Goal: Task Accomplishment & Management: Manage account settings

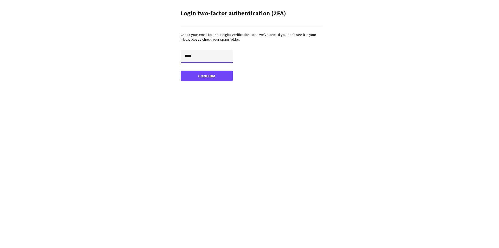
type input "****"
click at [206, 75] on button "Confirm" at bounding box center [207, 76] width 52 height 10
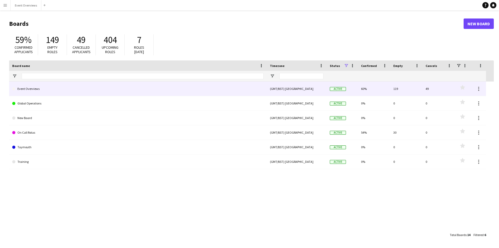
click at [29, 90] on link "Event Overviews" at bounding box center [137, 88] width 251 height 15
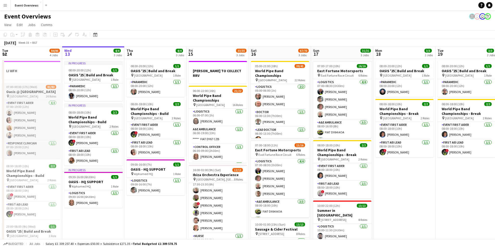
click at [18, 94] on h3 "Oasis @ [GEOGRAPHIC_DATA]" at bounding box center [31, 91] width 58 height 5
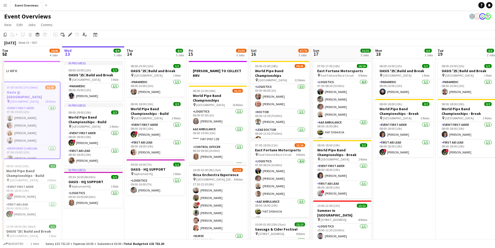
click at [19, 90] on h3 "Oasis @ [GEOGRAPHIC_DATA]" at bounding box center [31, 94] width 57 height 9
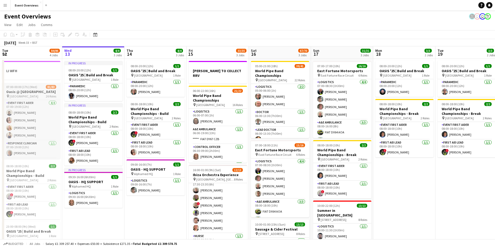
click at [19, 90] on h3 "Oasis @ [GEOGRAPHIC_DATA]" at bounding box center [31, 91] width 58 height 5
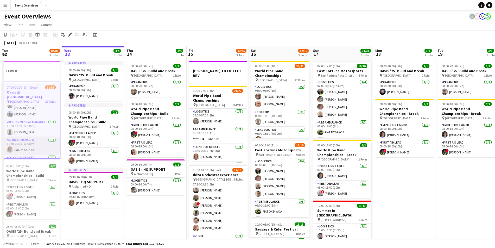
scroll to position [160, 0]
click at [15, 136] on app-card-role "Medical Manager [DATE] 11:30-00:00 (12h30m) Calum Arundel" at bounding box center [31, 145] width 57 height 18
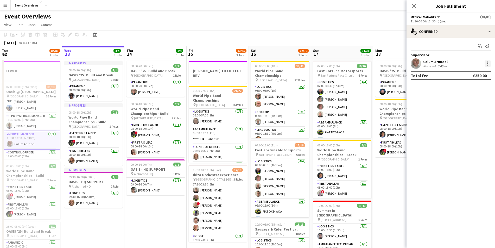
click at [487, 62] on div at bounding box center [487, 61] width 1 height 1
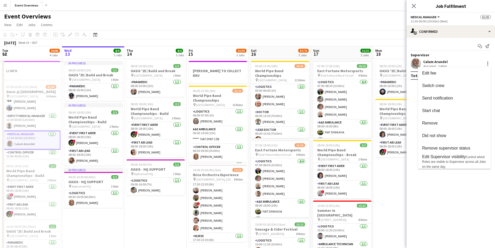
click at [394, 190] on div at bounding box center [247, 124] width 495 height 248
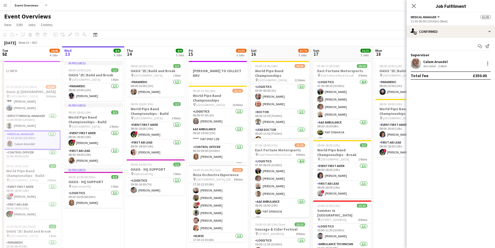
click at [420, 17] on span "Medical Manager" at bounding box center [424, 17] width 26 height 4
click at [281, 26] on app-page-menu "View Day view expanded Day view collapsed Month view Date picker Jump to [DATE]…" at bounding box center [247, 25] width 495 height 10
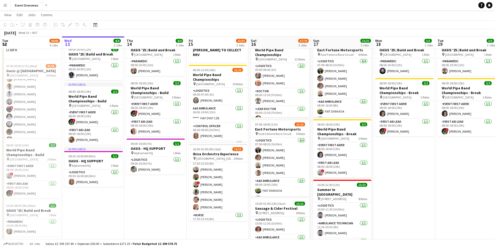
scroll to position [349, 0]
click at [21, 66] on span "07:00-00:00 (17h) (Wed)" at bounding box center [21, 66] width 31 height 4
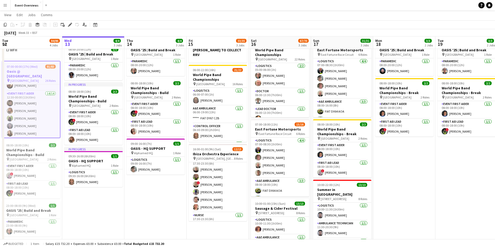
click at [21, 66] on span "07:00-00:00 (17h) (Wed)" at bounding box center [22, 67] width 31 height 4
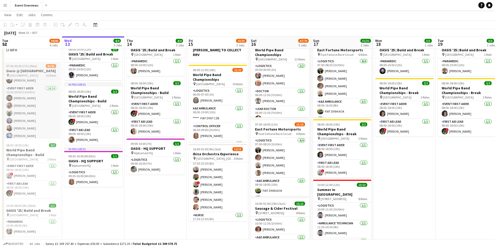
click at [21, 66] on span "07:00-00:00 (17h) (Wed)" at bounding box center [21, 66] width 31 height 4
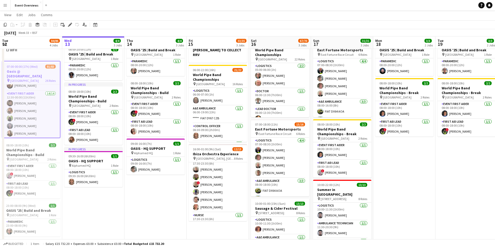
click at [18, 67] on span "07:00-00:00 (17h) (Wed)" at bounding box center [22, 67] width 31 height 4
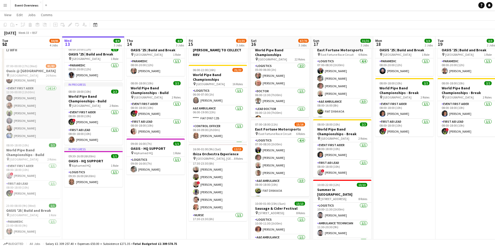
click at [20, 88] on app-card-role "Event First Aider 14/14 12:30-00:00 (11h30m) [PERSON_NAME] [PERSON_NAME] [PERSO…" at bounding box center [31, 143] width 58 height 116
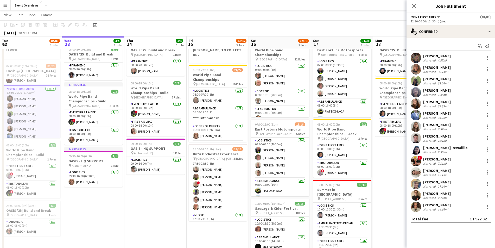
click at [432, 206] on div "[PERSON_NAME]" at bounding box center [437, 204] width 28 height 5
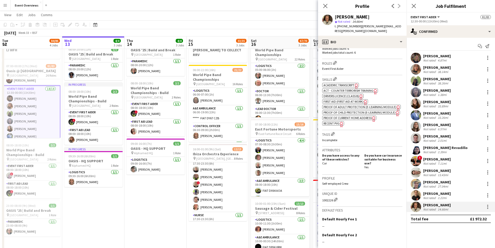
scroll to position [0, 0]
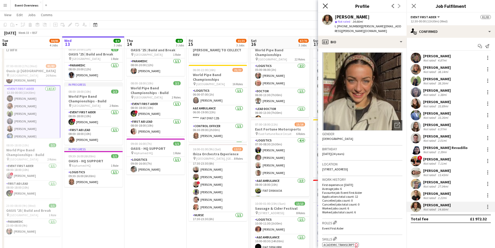
click at [324, 5] on icon "Close pop-in" at bounding box center [325, 5] width 5 height 5
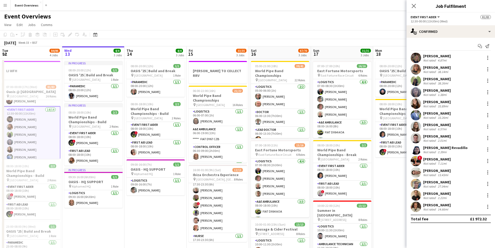
click at [4, 55] on app-icon "Expand/collapse" at bounding box center [4, 53] width 4 height 5
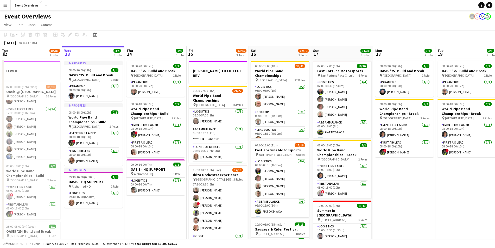
click at [16, 58] on app-board-header-date "Tue 12 84/86 4 Jobs" at bounding box center [31, 52] width 62 height 12
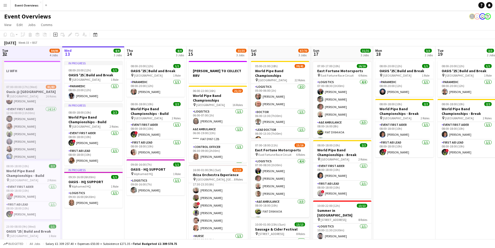
click at [50, 85] on span "81/83" at bounding box center [51, 87] width 10 height 4
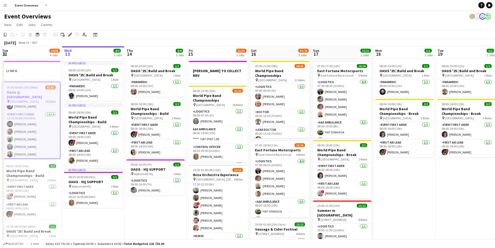
click at [27, 92] on h3 "Oasis @ [GEOGRAPHIC_DATA]" at bounding box center [31, 94] width 57 height 9
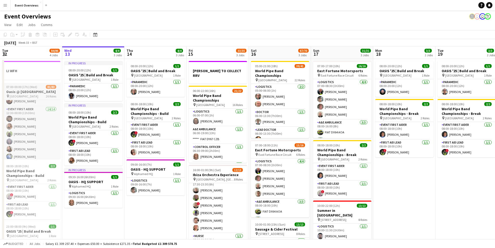
click at [25, 97] on span "[GEOGRAPHIC_DATA]" at bounding box center [24, 96] width 29 height 4
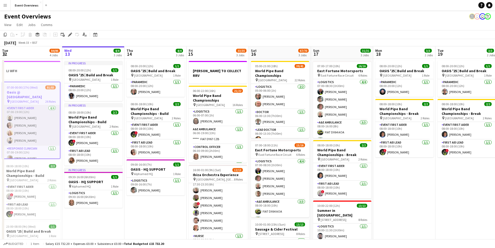
click at [23, 115] on app-card-role "Event First Aider [DATE] 07:00-19:00 (12h) [PERSON_NAME] [PERSON_NAME] [PERSON_…" at bounding box center [31, 125] width 57 height 40
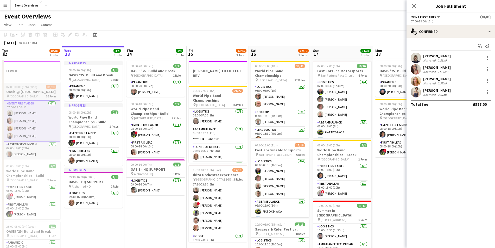
click at [22, 91] on h3 "Oasis @ [GEOGRAPHIC_DATA]" at bounding box center [31, 91] width 58 height 5
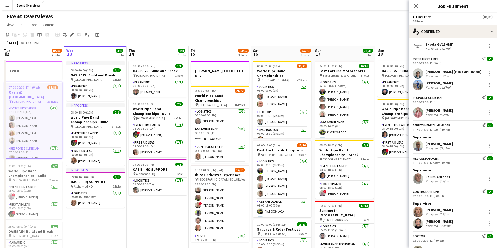
scroll to position [285, 0]
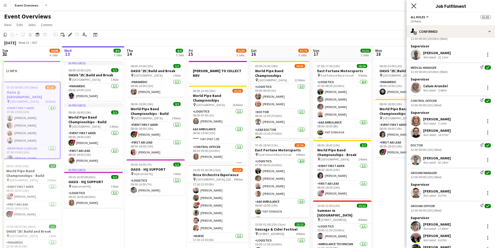
click at [414, 5] on icon at bounding box center [413, 5] width 5 height 5
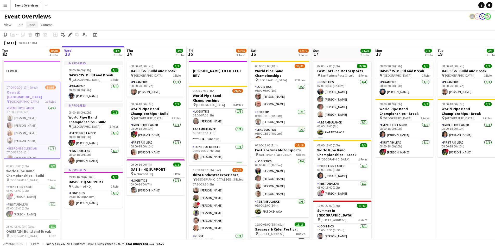
click at [31, 26] on span "Jobs" at bounding box center [32, 24] width 8 height 5
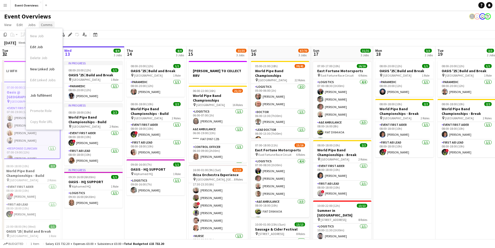
click at [45, 26] on span "Comms" at bounding box center [47, 24] width 12 height 5
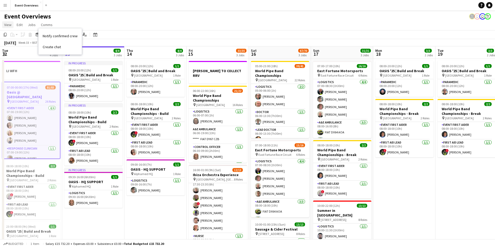
click at [9, 26] on span "View" at bounding box center [7, 24] width 7 height 5
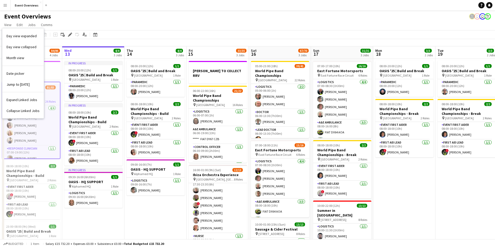
click at [109, 18] on div "Event Overviews user user" at bounding box center [247, 15] width 495 height 10
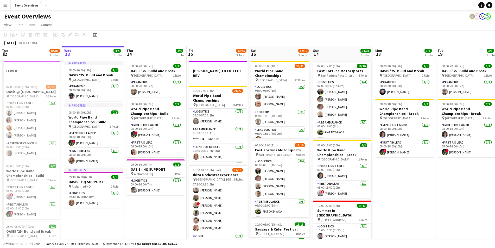
click at [24, 35] on div "Copy Paste Paste Command V Paste with crew Command Shift V Paste linked Job [GE…" at bounding box center [25, 34] width 46 height 6
click at [37, 34] on div "Copy Paste Paste Command V Paste with crew Command Shift V Paste linked Job [GE…" at bounding box center [25, 34] width 46 height 6
click at [56, 33] on div "Add job Add linked Job Edit Edit linked Job Applicants" at bounding box center [68, 34] width 40 height 6
click at [482, 7] on icon at bounding box center [482, 5] width 2 height 3
click at [4, 5] on app-icon "Menu" at bounding box center [5, 5] width 4 height 4
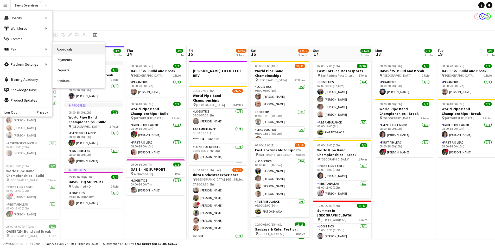
click at [75, 48] on link "Approvals" at bounding box center [79, 49] width 52 height 10
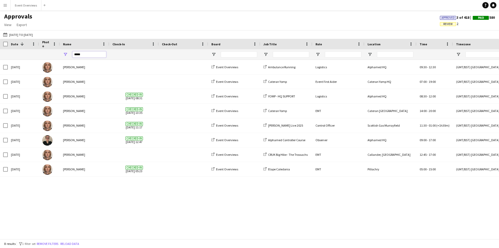
click at [93, 56] on input "*****" at bounding box center [89, 54] width 34 height 6
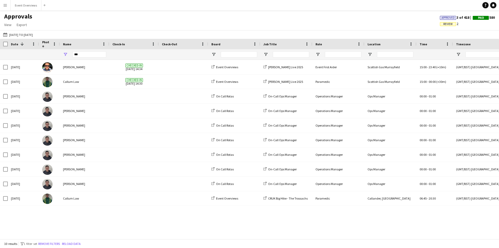
click at [102, 224] on div "[DATE] [PERSON_NAME] Checked-in [DATE] 14:34 Event Overviews [PERSON_NAME] Live…" at bounding box center [249, 147] width 499 height 175
click at [86, 56] on input "***" at bounding box center [89, 54] width 34 height 6
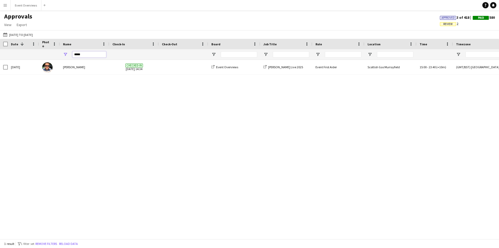
type input "*****"
click at [9, 25] on span "View" at bounding box center [7, 24] width 7 height 5
click at [69, 26] on div "Approvals View Customise view Customise filters Reset Filters Reset View Reset …" at bounding box center [249, 21] width 499 height 18
click at [99, 55] on input "*****" at bounding box center [89, 54] width 34 height 6
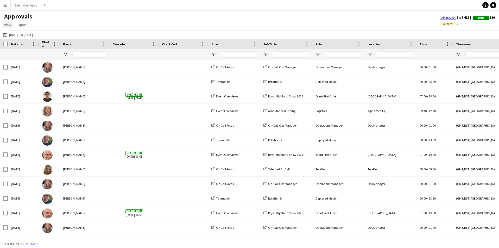
click at [9, 25] on span "View" at bounding box center [7, 24] width 7 height 5
click at [5, 5] on app-icon "Menu" at bounding box center [5, 5] width 4 height 4
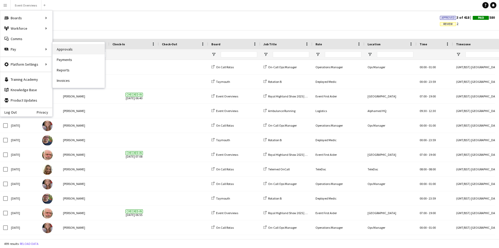
click at [61, 49] on link "Approvals" at bounding box center [79, 49] width 52 height 10
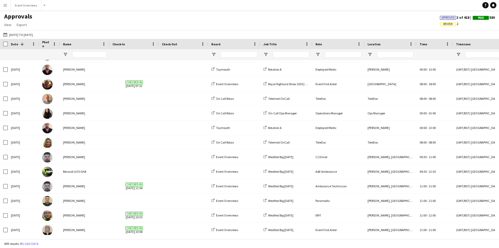
scroll to position [2067, 0]
click at [79, 54] on input "Name Filter Input" at bounding box center [89, 54] width 34 height 6
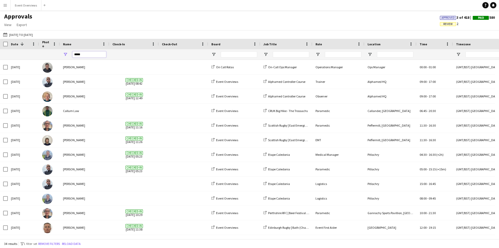
type input "*****"
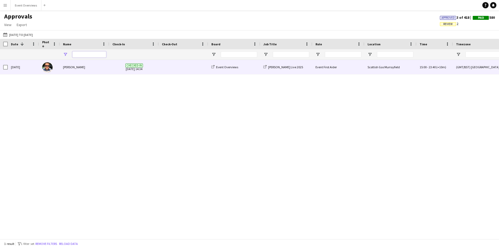
type input "**********"
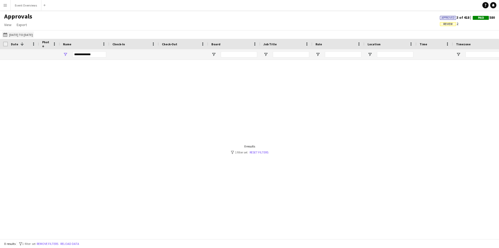
click at [23, 35] on button "[DATE] to [DATE] [DATE] to [DATE]" at bounding box center [18, 34] width 32 height 6
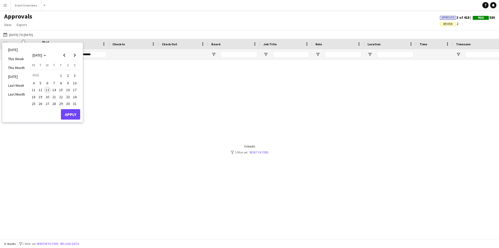
click at [46, 88] on span "13" at bounding box center [47, 90] width 6 height 6
click at [74, 55] on span "Next month" at bounding box center [74, 55] width 10 height 10
click at [35, 81] on span "1" at bounding box center [33, 82] width 6 height 6
click at [67, 118] on button "Apply" at bounding box center [70, 120] width 19 height 10
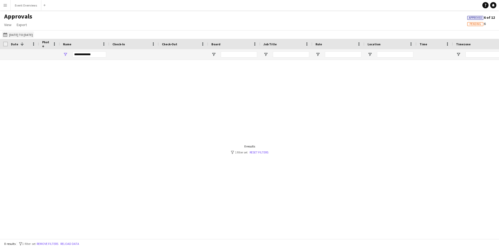
click at [31, 36] on button "[DATE] to [DATE] [DATE] to [DATE]" at bounding box center [18, 34] width 32 height 6
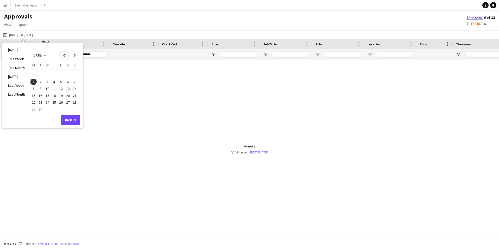
click at [64, 55] on span "Previous month" at bounding box center [64, 55] width 10 height 10
click at [33, 90] on span "11" at bounding box center [33, 90] width 6 height 6
click at [71, 114] on button "Apply" at bounding box center [70, 114] width 19 height 10
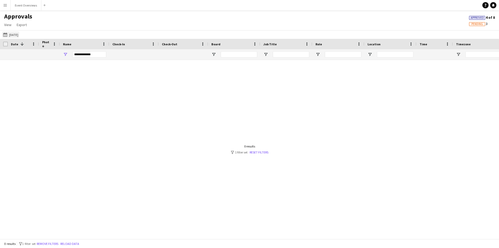
click at [19, 35] on button "[DATE] to [DATE] [DATE]" at bounding box center [10, 34] width 17 height 6
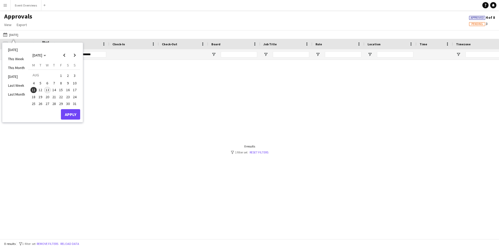
click at [74, 81] on span "10" at bounding box center [75, 83] width 6 height 6
click at [38, 89] on span "12" at bounding box center [40, 90] width 6 height 6
click at [67, 111] on button "Apply" at bounding box center [70, 114] width 19 height 10
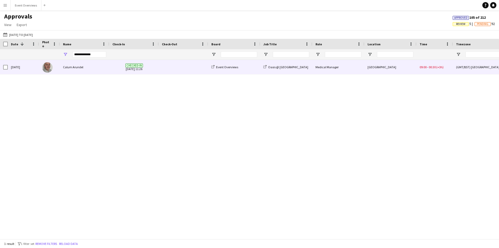
click at [70, 68] on div "Calum Arundel" at bounding box center [84, 67] width 49 height 14
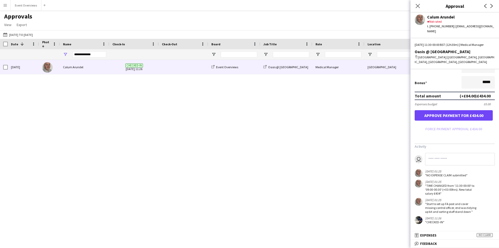
scroll to position [3, 0]
click at [96, 55] on input "**********" at bounding box center [89, 54] width 34 height 6
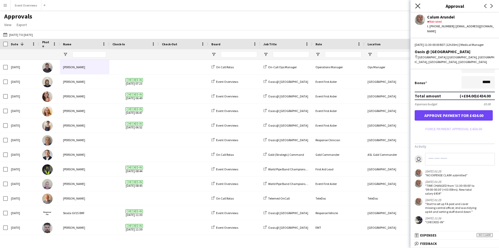
click at [418, 5] on icon at bounding box center [417, 5] width 5 height 5
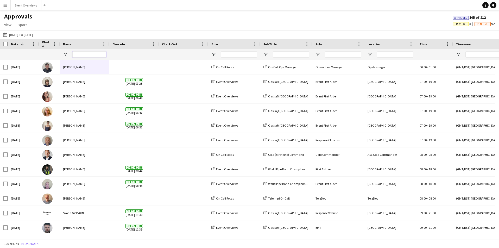
click at [87, 53] on input "Name Filter Input" at bounding box center [89, 54] width 34 height 6
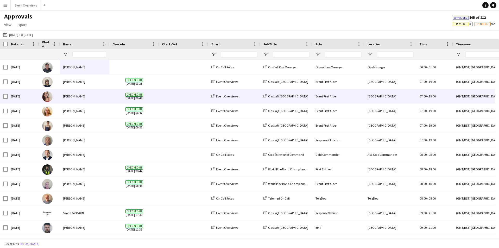
click at [47, 97] on img at bounding box center [47, 96] width 10 height 10
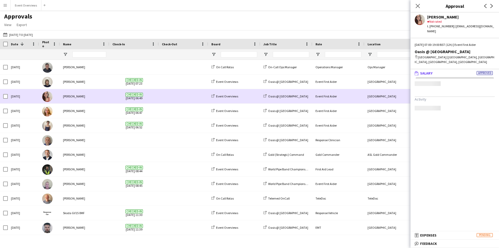
click at [47, 97] on img at bounding box center [47, 96] width 10 height 10
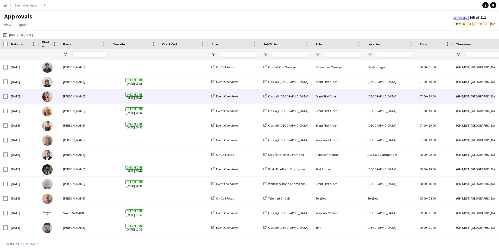
click at [48, 98] on img at bounding box center [47, 96] width 10 height 10
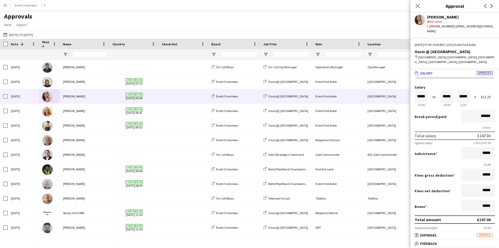
click at [417, 20] on app-user-avatar at bounding box center [420, 20] width 10 height 10
click at [419, 20] on app-user-avatar at bounding box center [420, 20] width 10 height 10
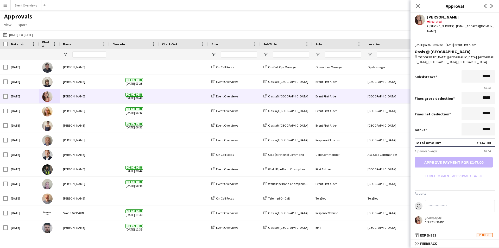
scroll to position [0, 0]
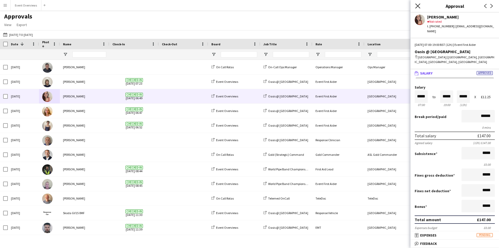
click at [417, 8] on icon "Close pop-in" at bounding box center [417, 5] width 5 height 5
